Goal: Transaction & Acquisition: Subscribe to service/newsletter

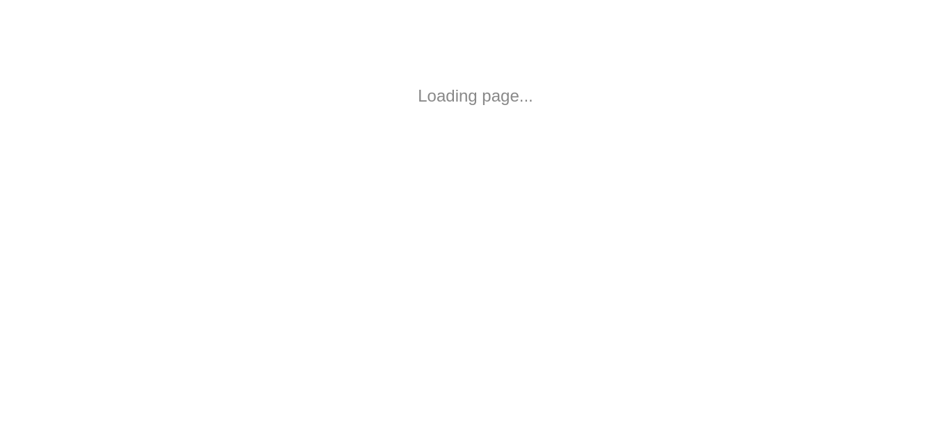
click at [619, 178] on html "Loading page..." at bounding box center [475, 96] width 951 height 192
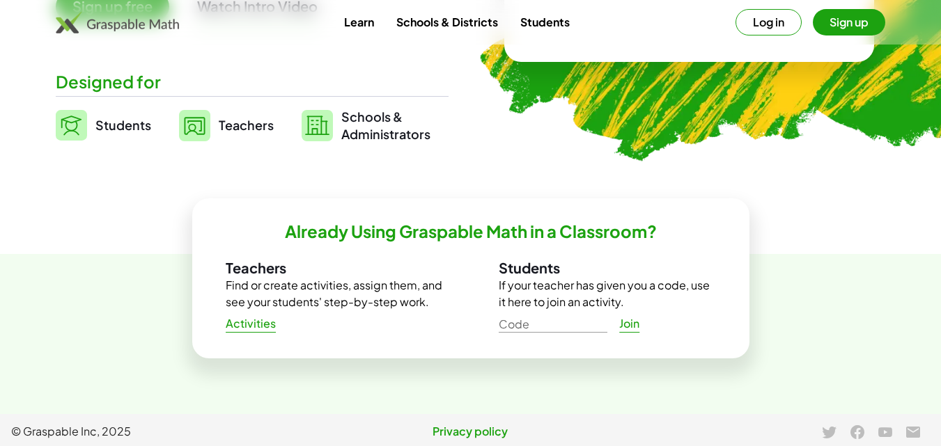
scroll to position [318, 0]
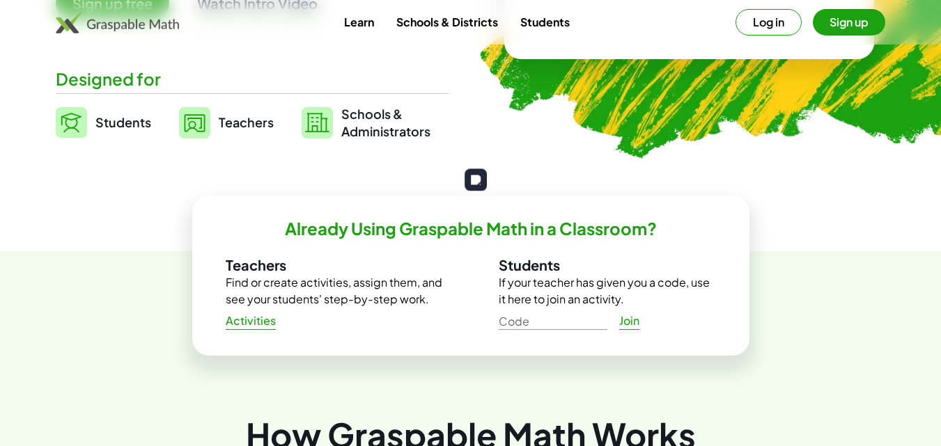
click at [861, 24] on button "Sign up" at bounding box center [849, 22] width 72 height 26
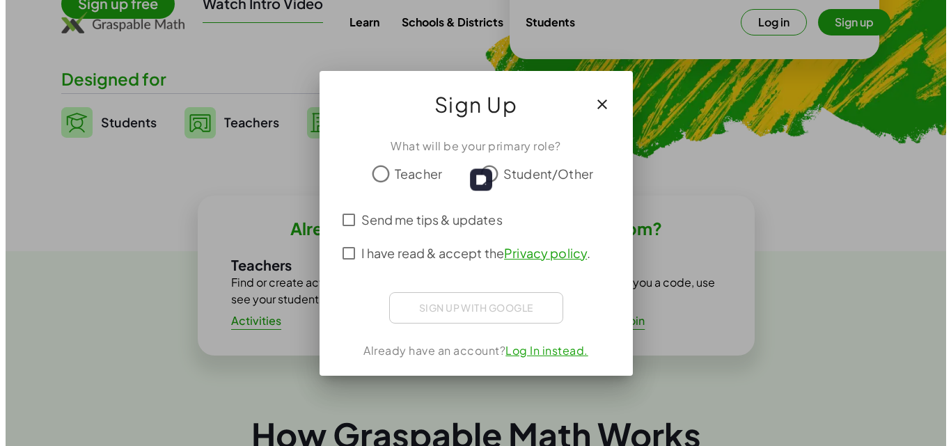
scroll to position [0, 0]
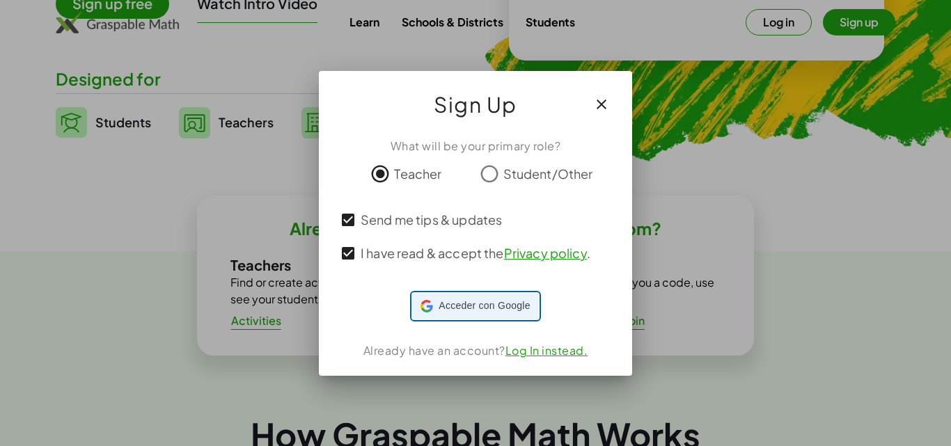
click at [494, 309] on span "Acceder con Google" at bounding box center [484, 306] width 91 height 15
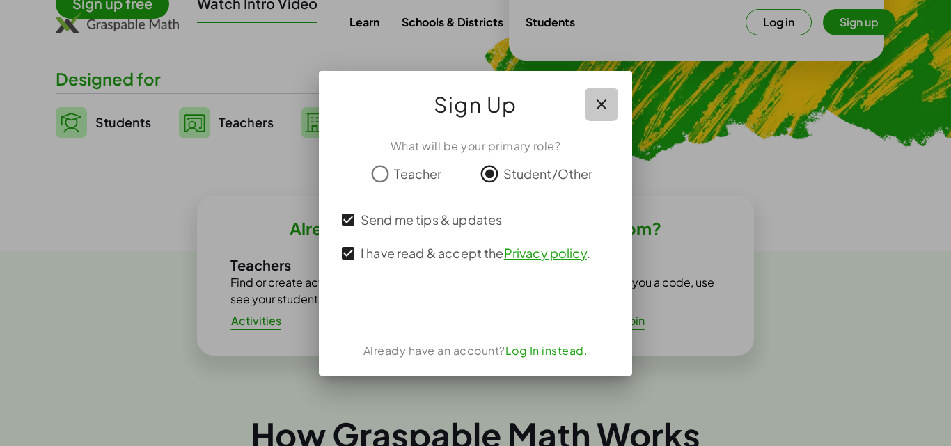
click at [606, 113] on button "button" at bounding box center [601, 104] width 33 height 33
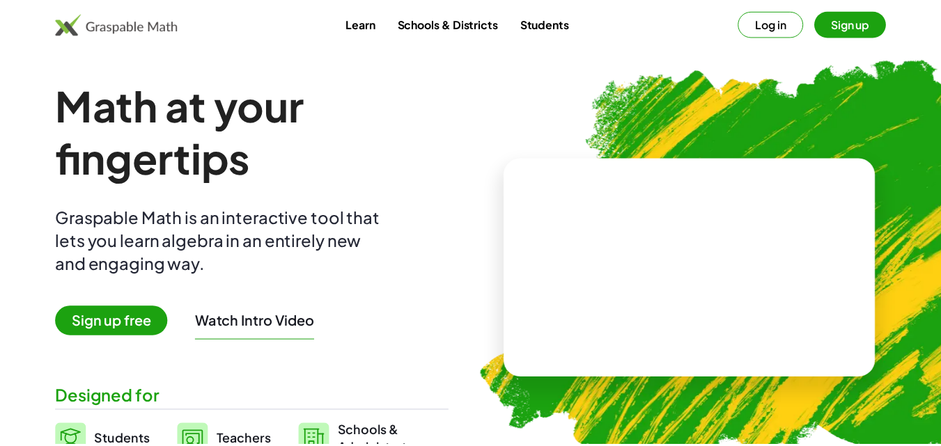
scroll to position [318, 0]
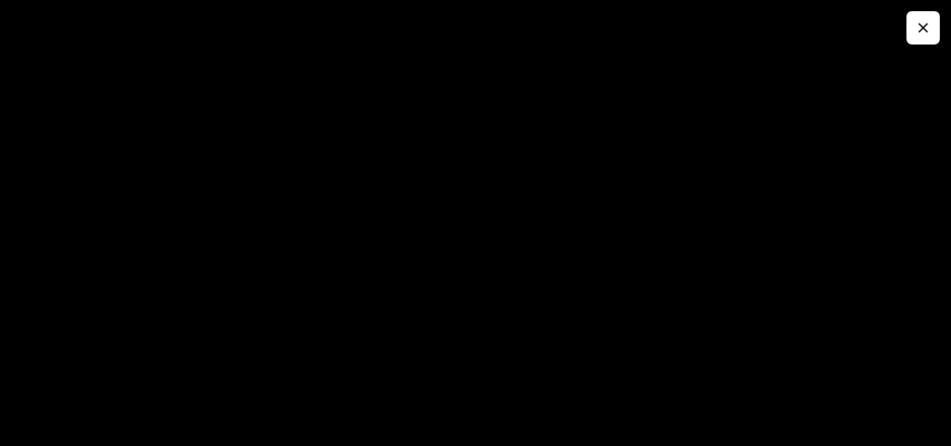
click at [909, 42] on button "button" at bounding box center [923, 27] width 33 height 33
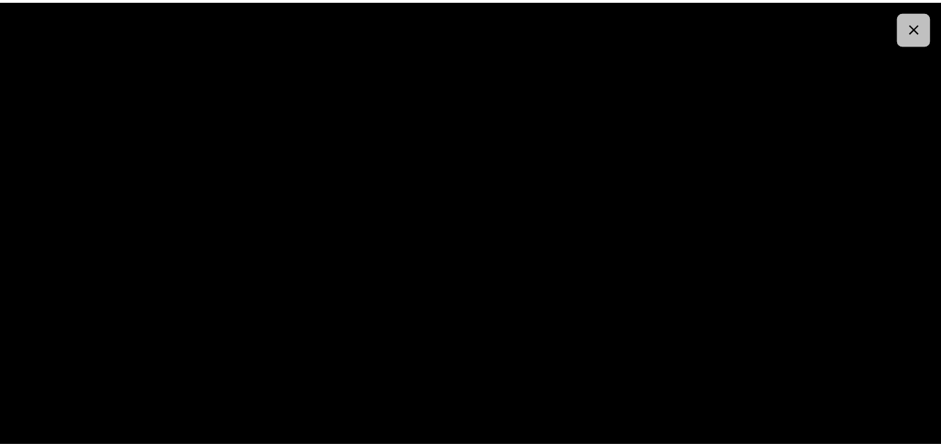
scroll to position [60, 0]
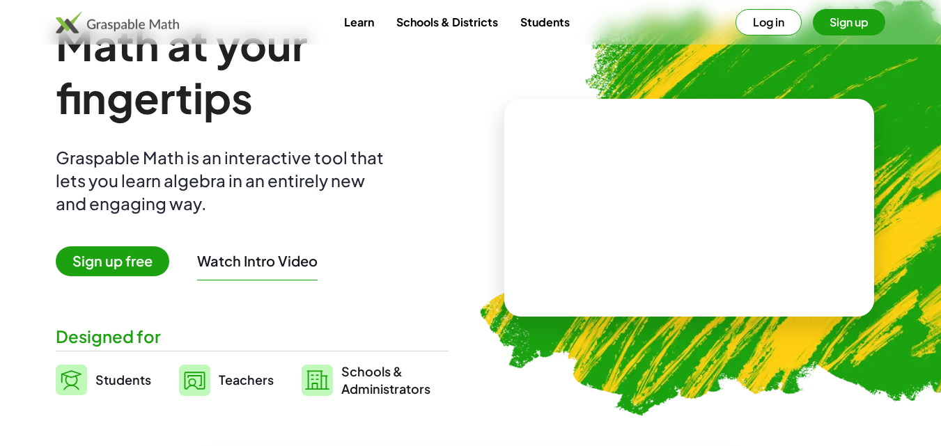
click at [109, 263] on span "Sign up free" at bounding box center [112, 261] width 113 height 30
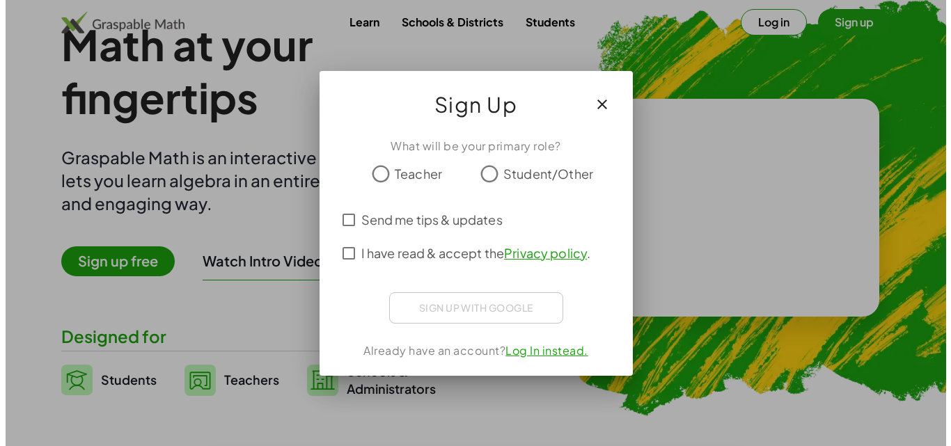
scroll to position [0, 0]
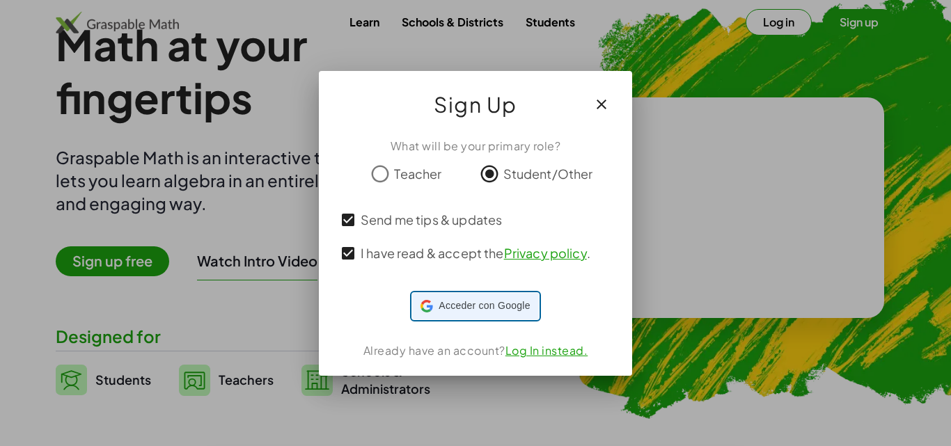
click at [432, 304] on icon at bounding box center [427, 306] width 13 height 13
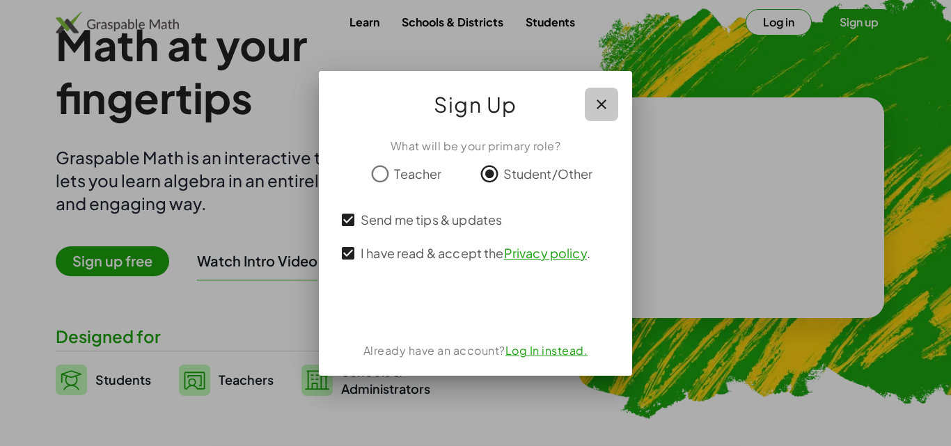
click at [605, 104] on icon "button" at bounding box center [601, 104] width 17 height 17
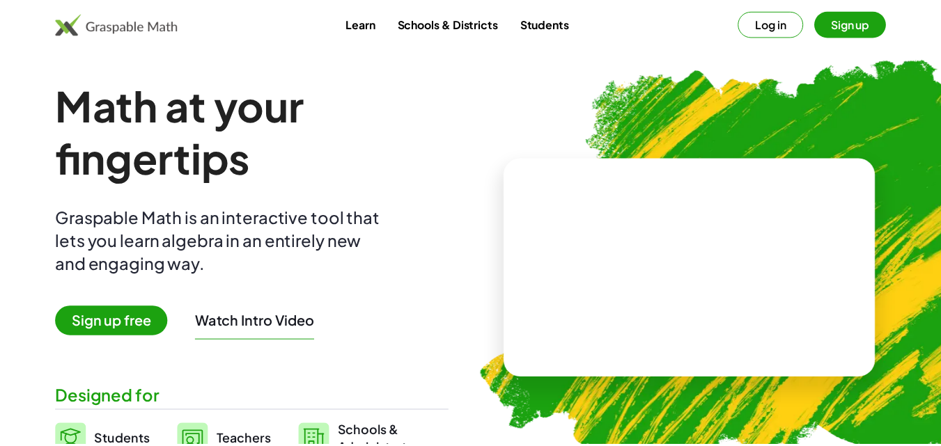
scroll to position [60, 0]
